Goal: Navigation & Orientation: Find specific page/section

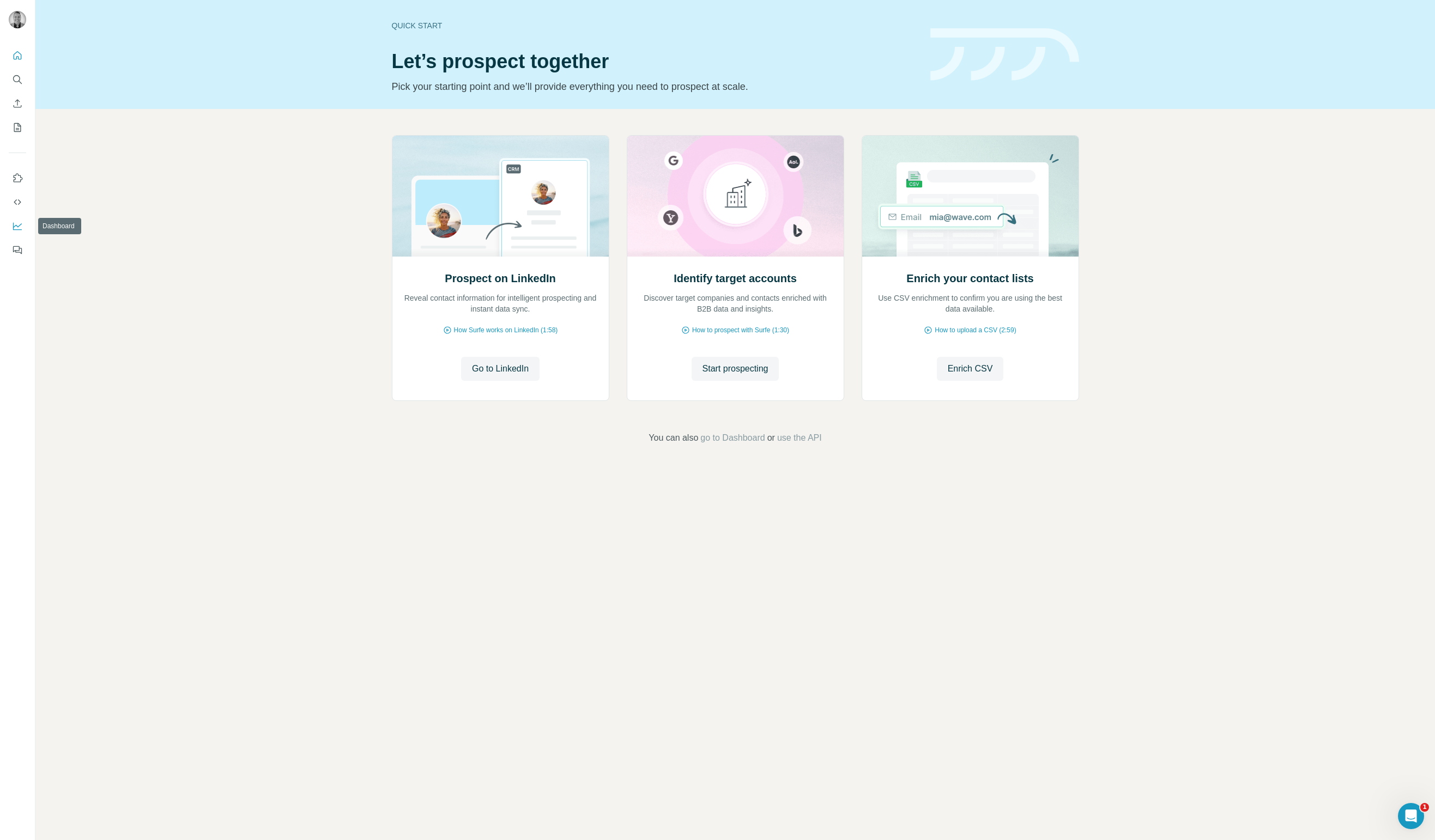
click at [19, 220] on button "Dashboard" at bounding box center [17, 226] width 17 height 20
